Goal: Task Accomplishment & Management: Manage account settings

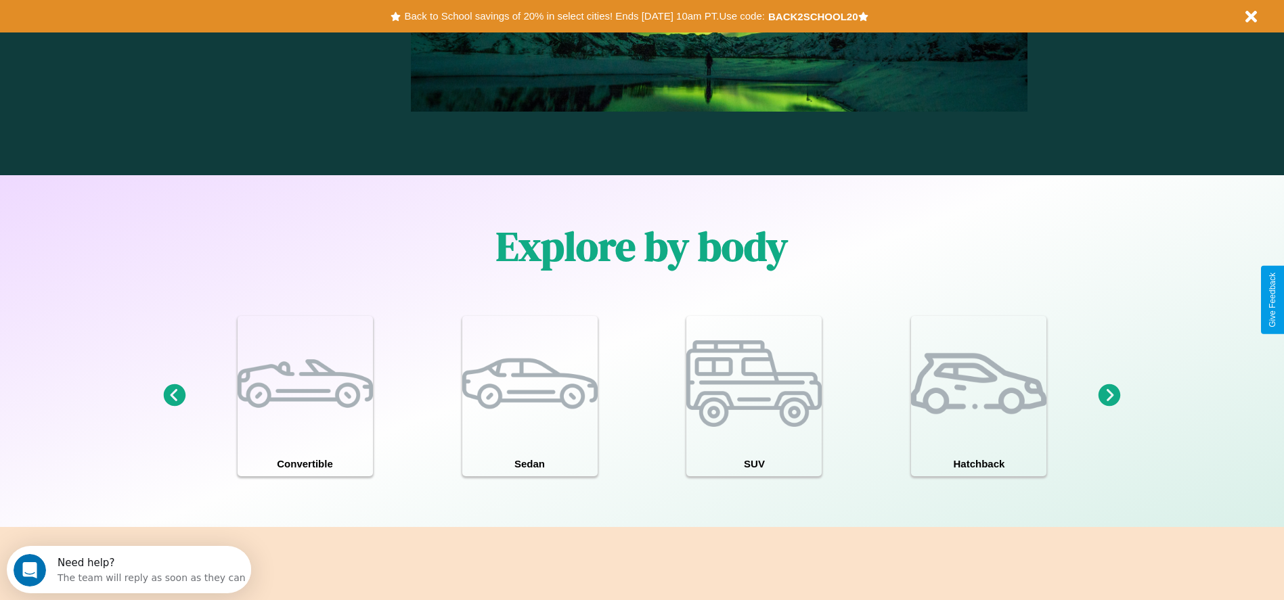
scroll to position [1942, 0]
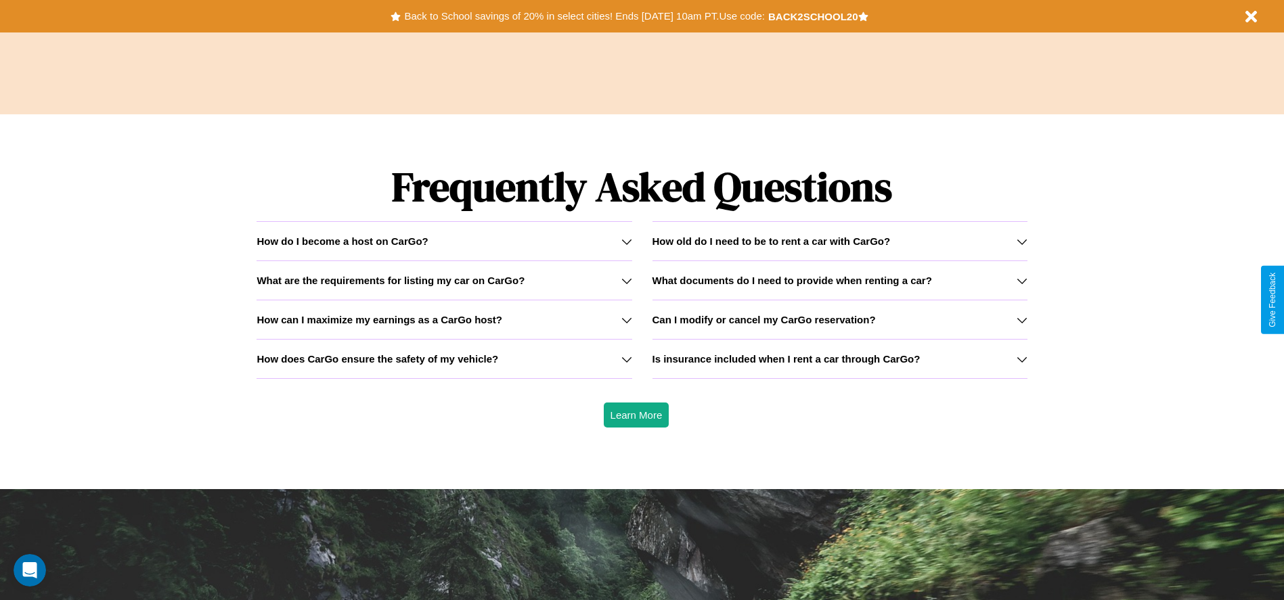
click at [1021, 241] on icon at bounding box center [1022, 241] width 11 height 11
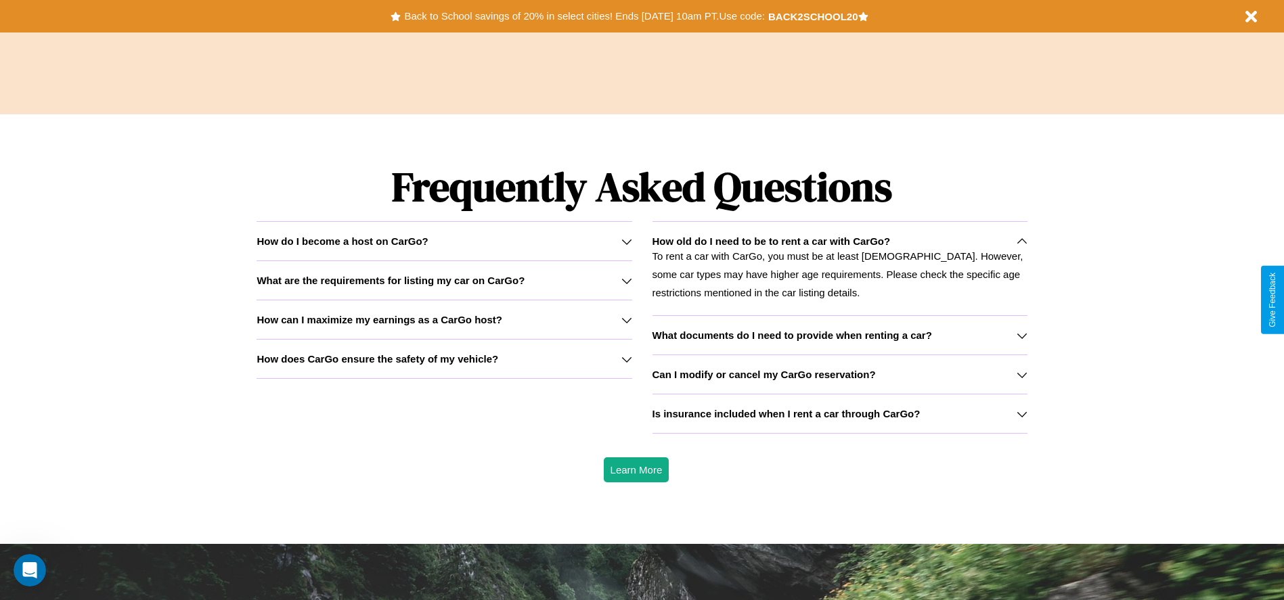
click at [444, 359] on h3 "How does CarGo ensure the safety of my vehicle?" at bounding box center [378, 359] width 242 height 12
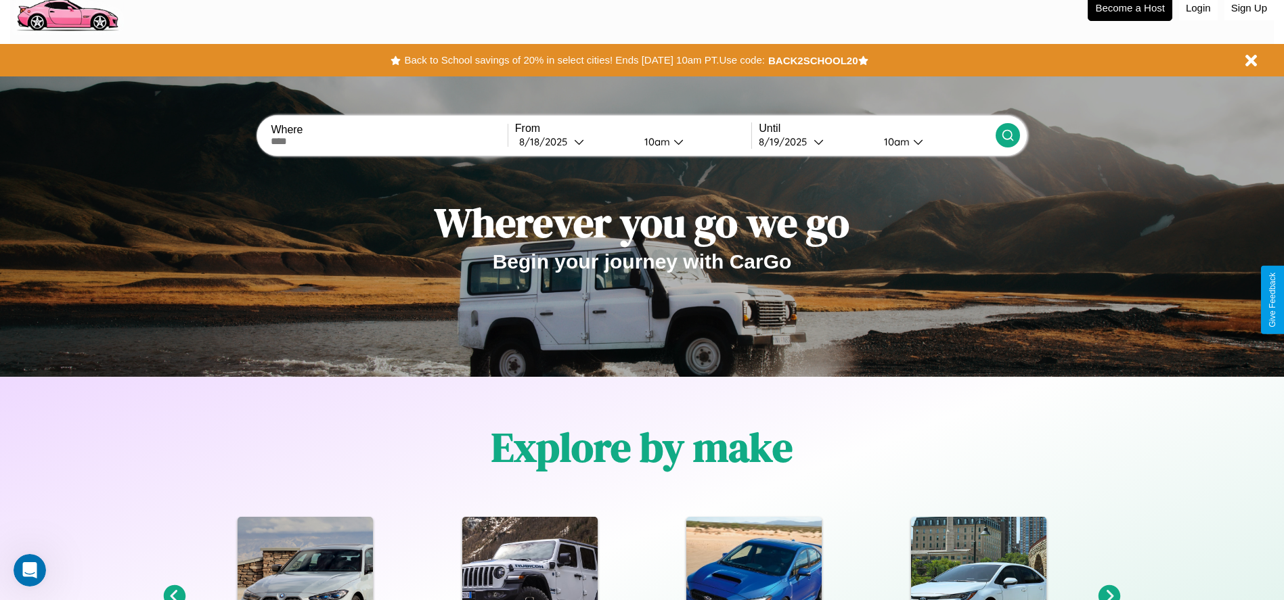
scroll to position [0, 0]
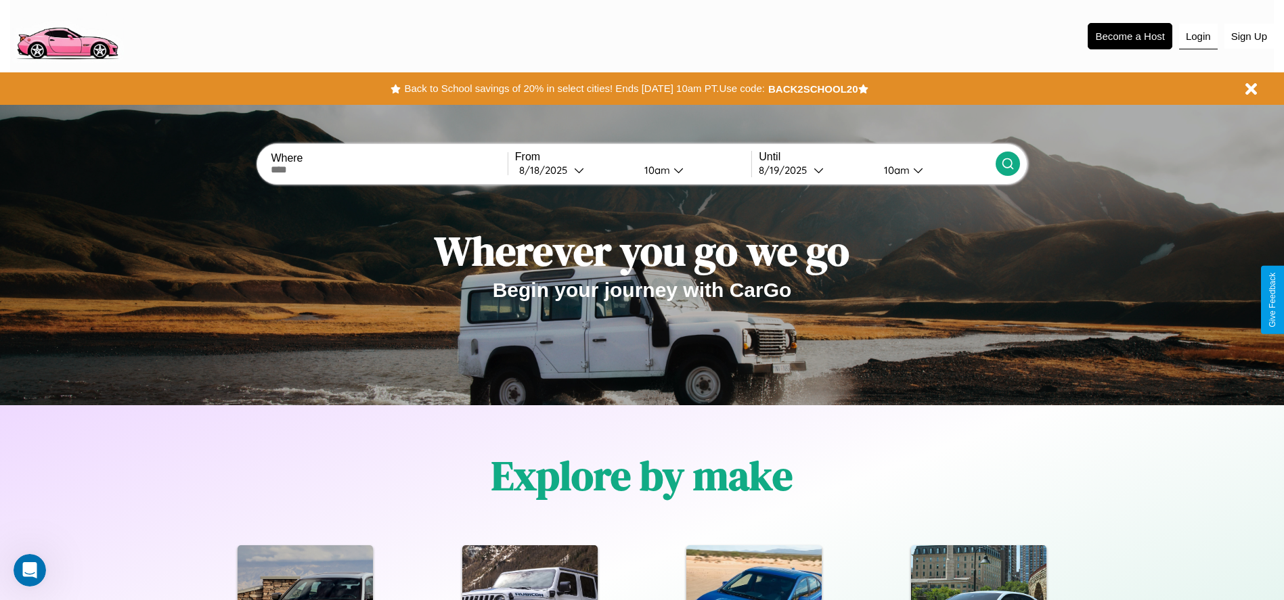
click at [1198, 36] on button "Login" at bounding box center [1198, 37] width 39 height 26
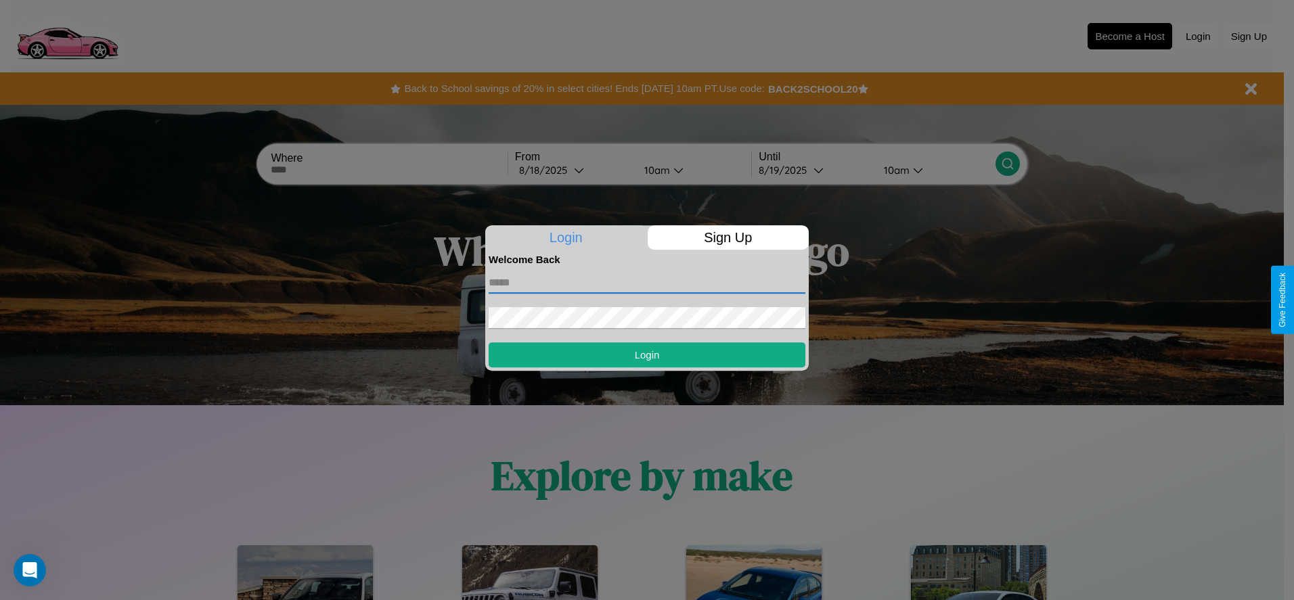
click at [647, 282] on input "text" at bounding box center [647, 283] width 317 height 22
type input "**********"
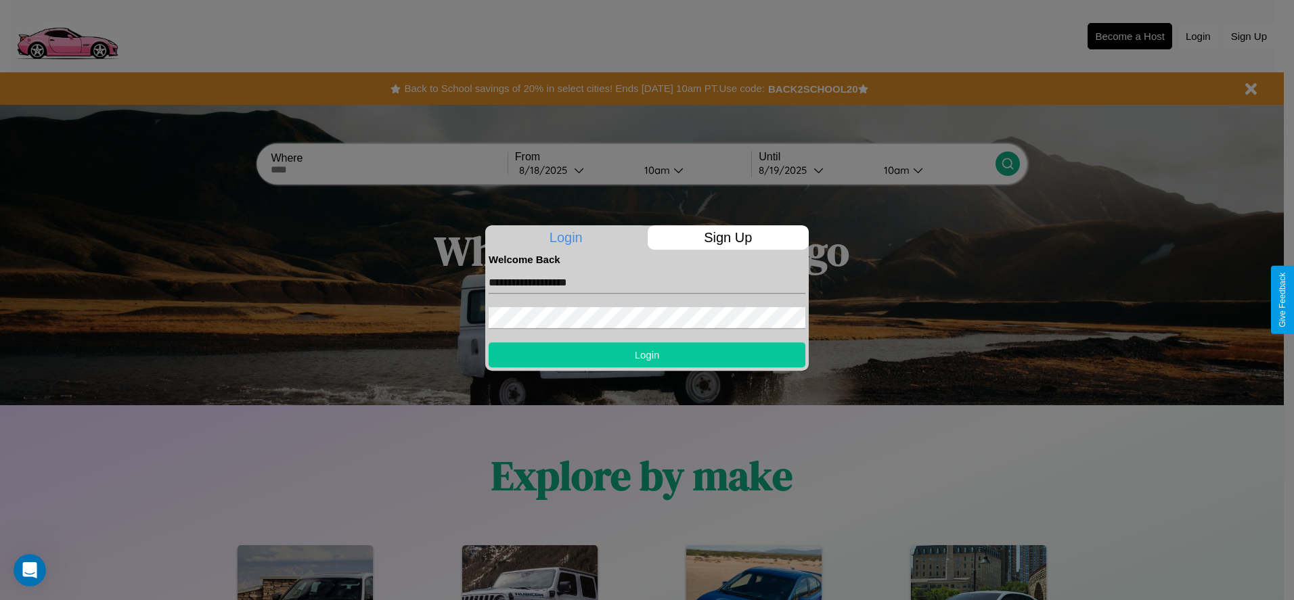
click at [647, 355] on button "Login" at bounding box center [647, 354] width 317 height 25
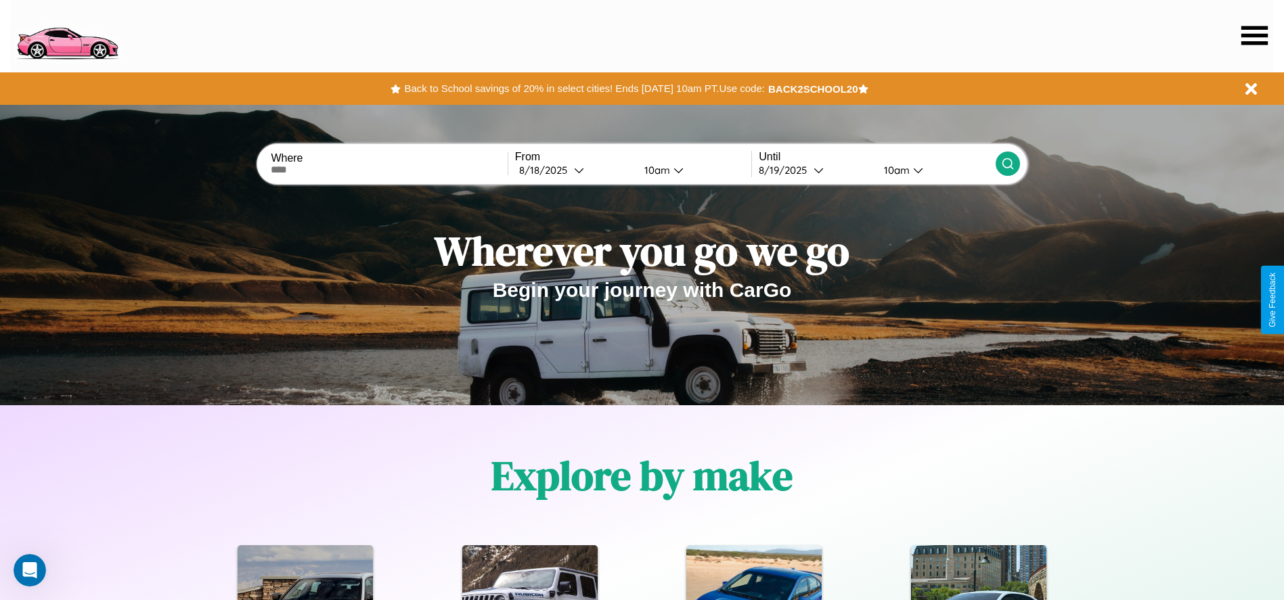
click at [1254, 35] on icon at bounding box center [1254, 35] width 26 height 19
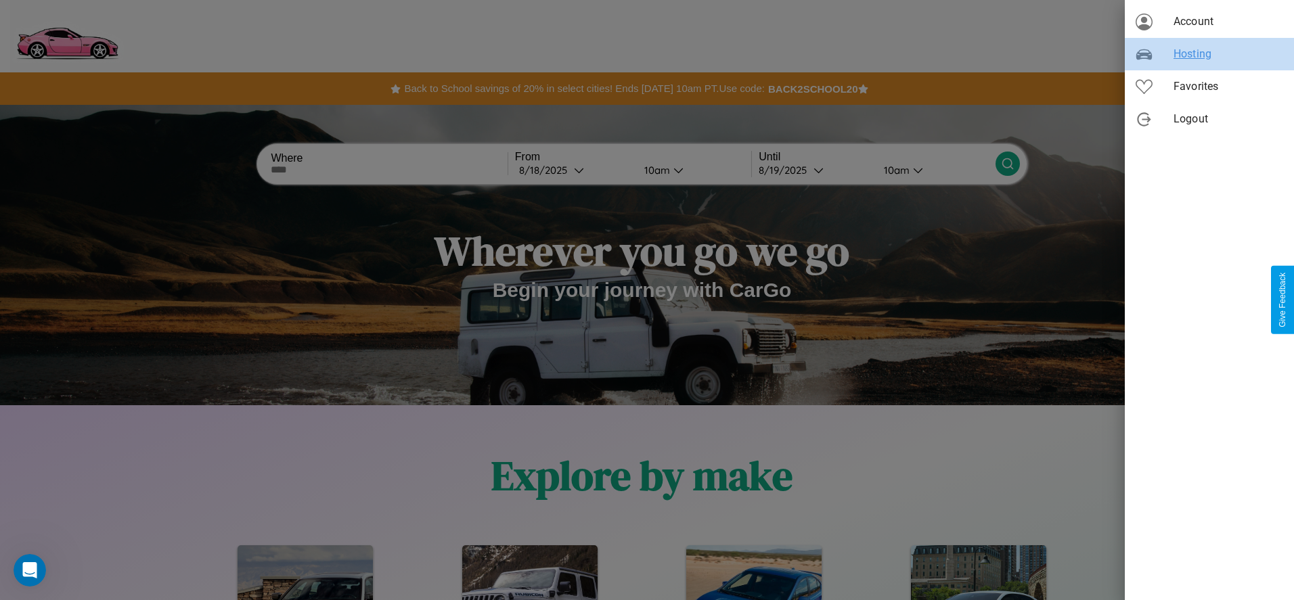
click at [1209, 54] on span "Hosting" at bounding box center [1229, 54] width 110 height 16
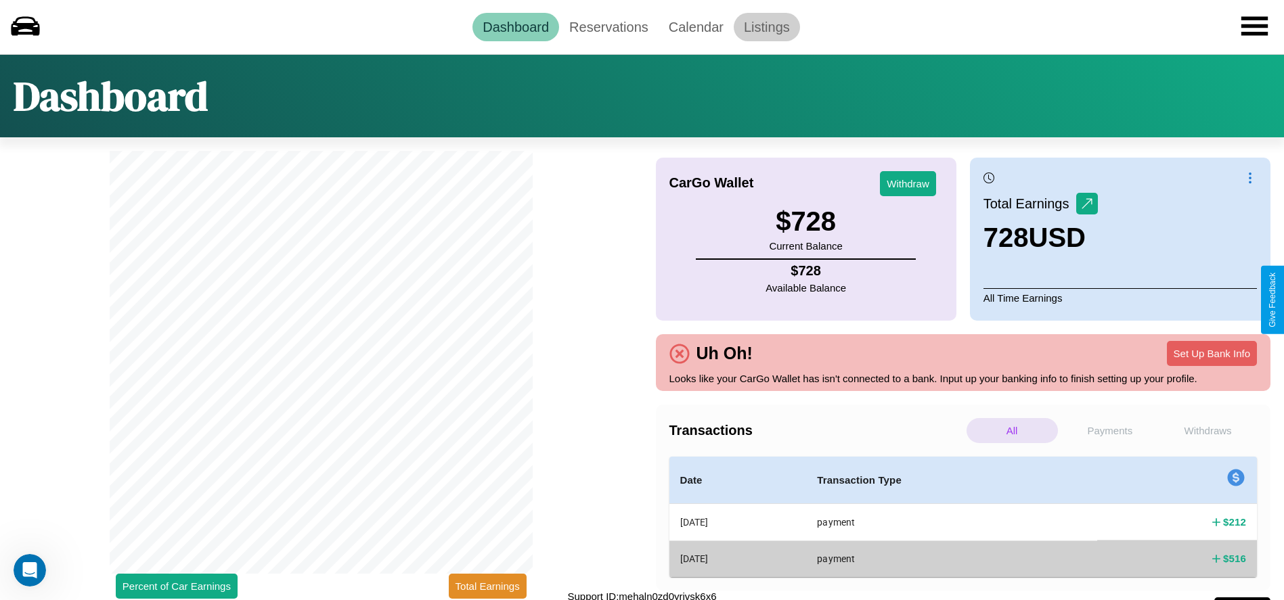
click at [766, 26] on link "Listings" at bounding box center [767, 27] width 66 height 28
